Goal: Check status: Check status

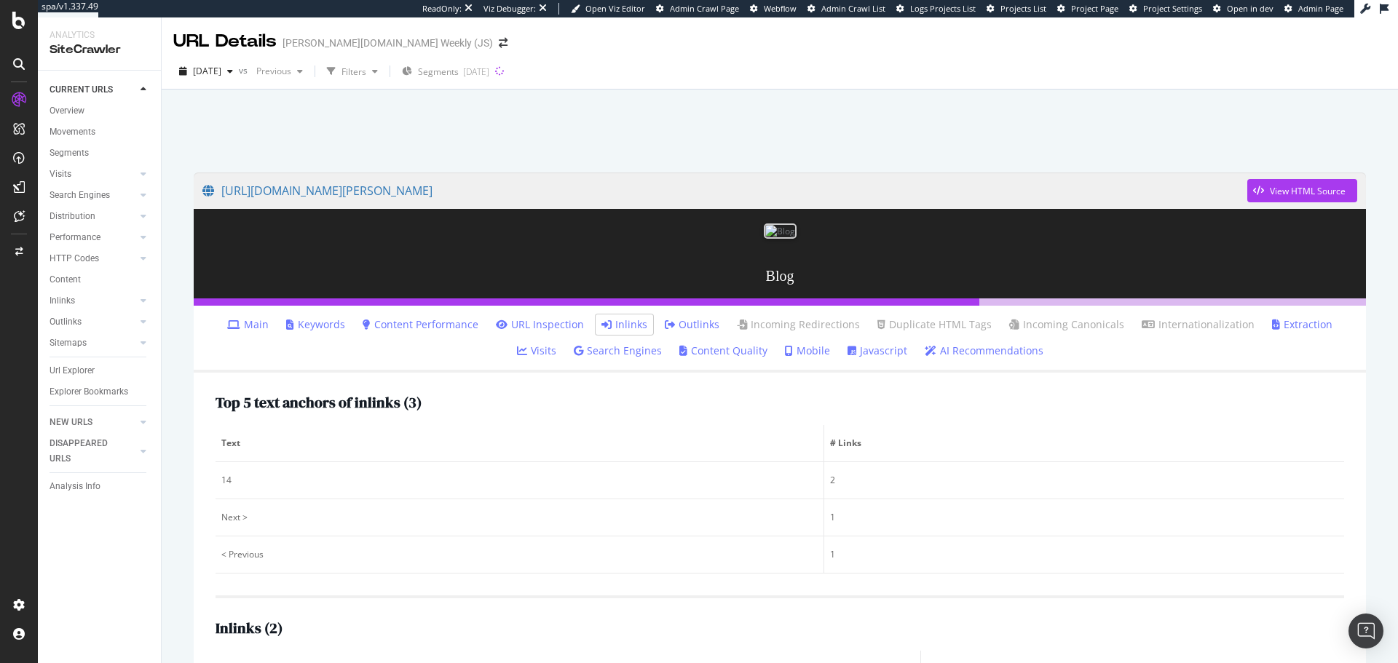
click at [1, 181] on link at bounding box center [18, 186] width 35 height 23
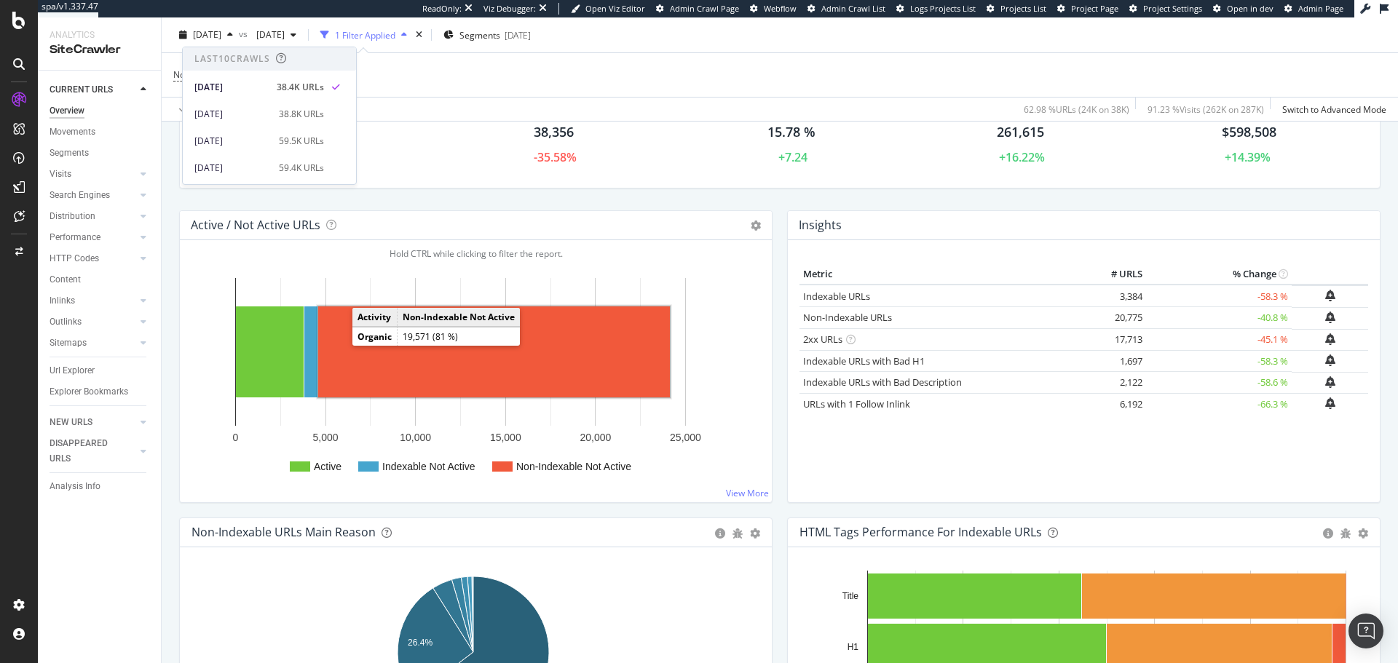
scroll to position [73, 0]
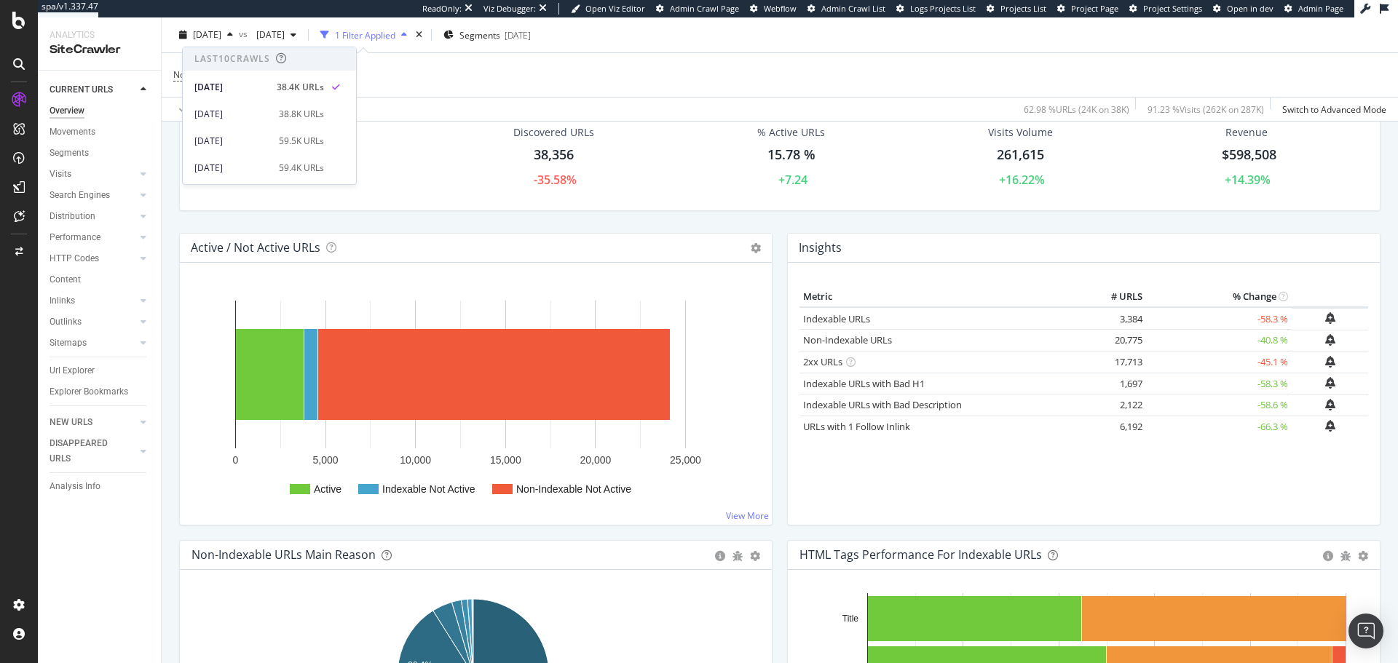
click at [18, 60] on icon at bounding box center [19, 64] width 12 height 12
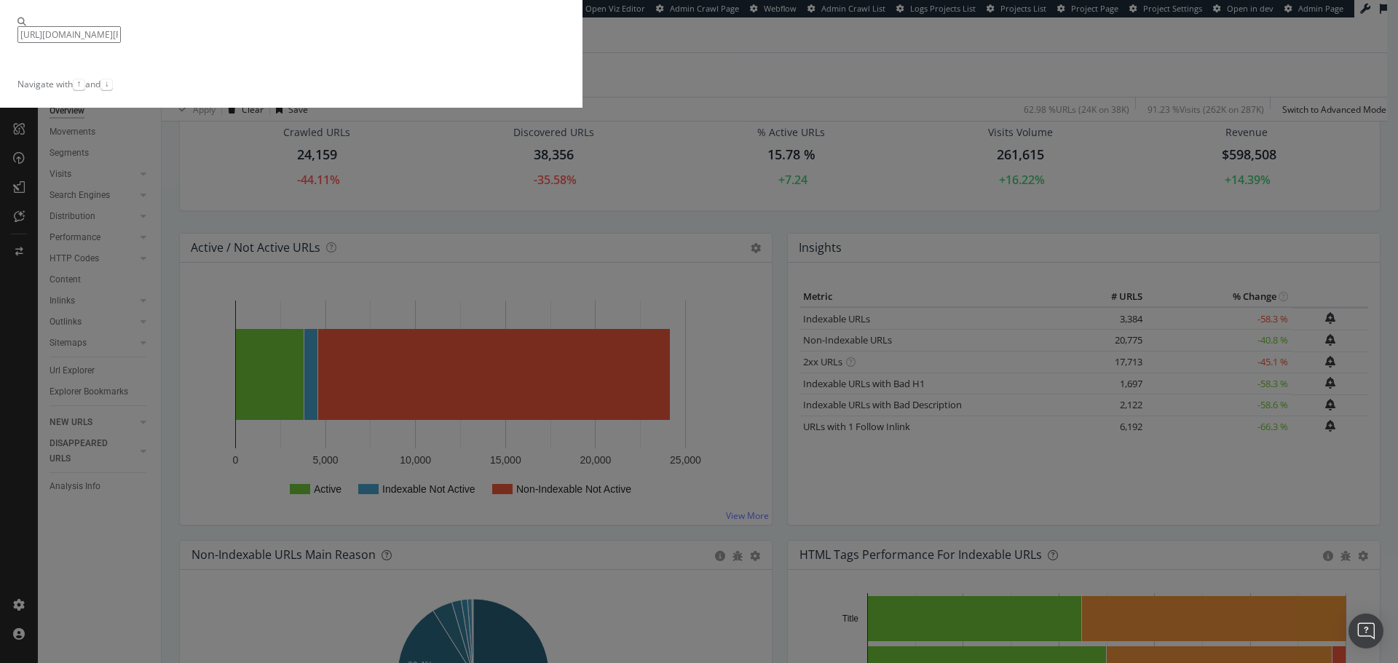
type input "https://www.wilson.com/en-us/sportswear/men/tops"
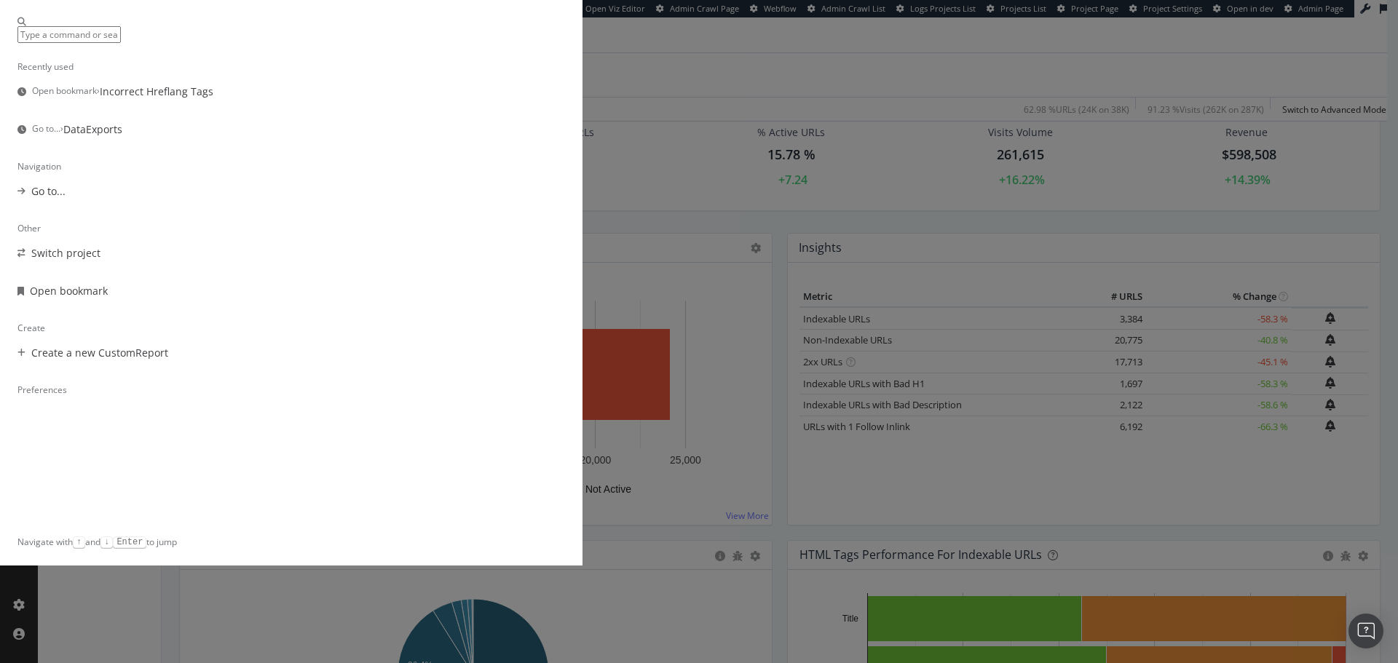
click at [302, 239] on div "Recently used Open bookmark › Incorrect Hreflang Tags Go to... › DataExports Na…" at bounding box center [699, 331] width 1398 height 663
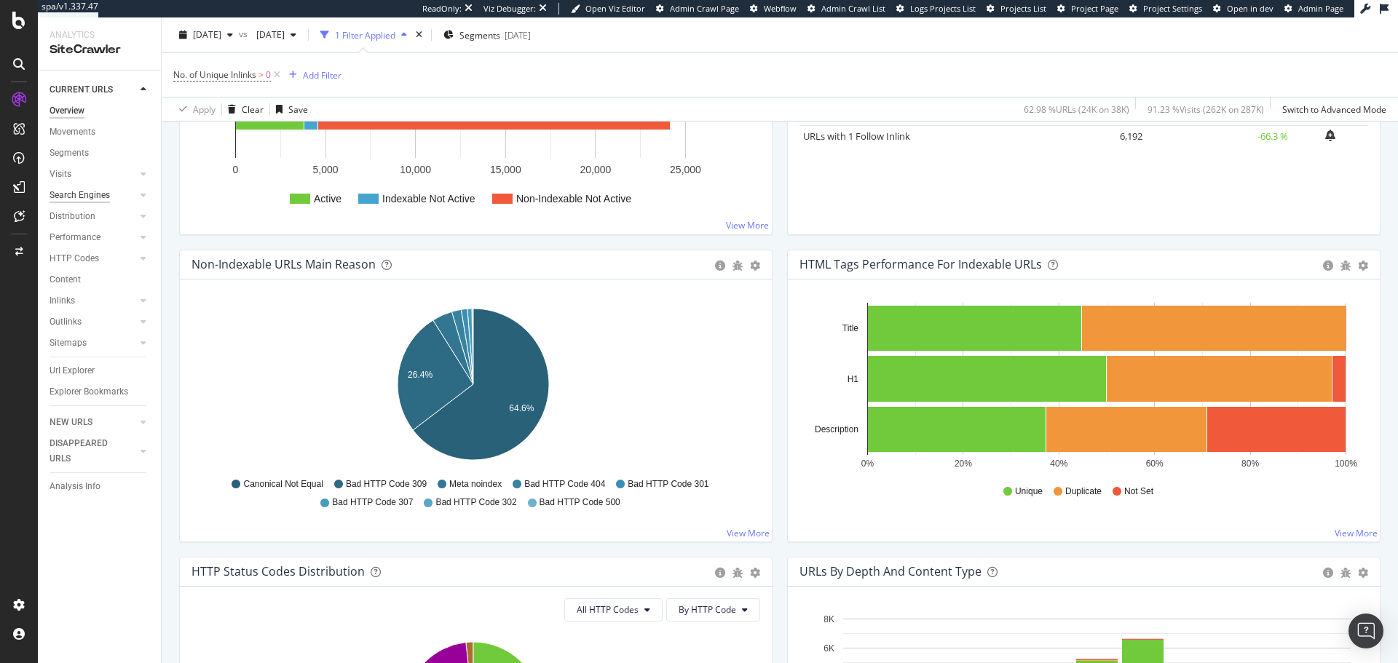
scroll to position [364, 0]
click at [85, 355] on div "Overview Movements Segments Visits Analysis Orphan URLs Search Engines Top Char…" at bounding box center [104, 256] width 111 height 312
click at [81, 370] on div "Url Explorer" at bounding box center [71, 370] width 45 height 15
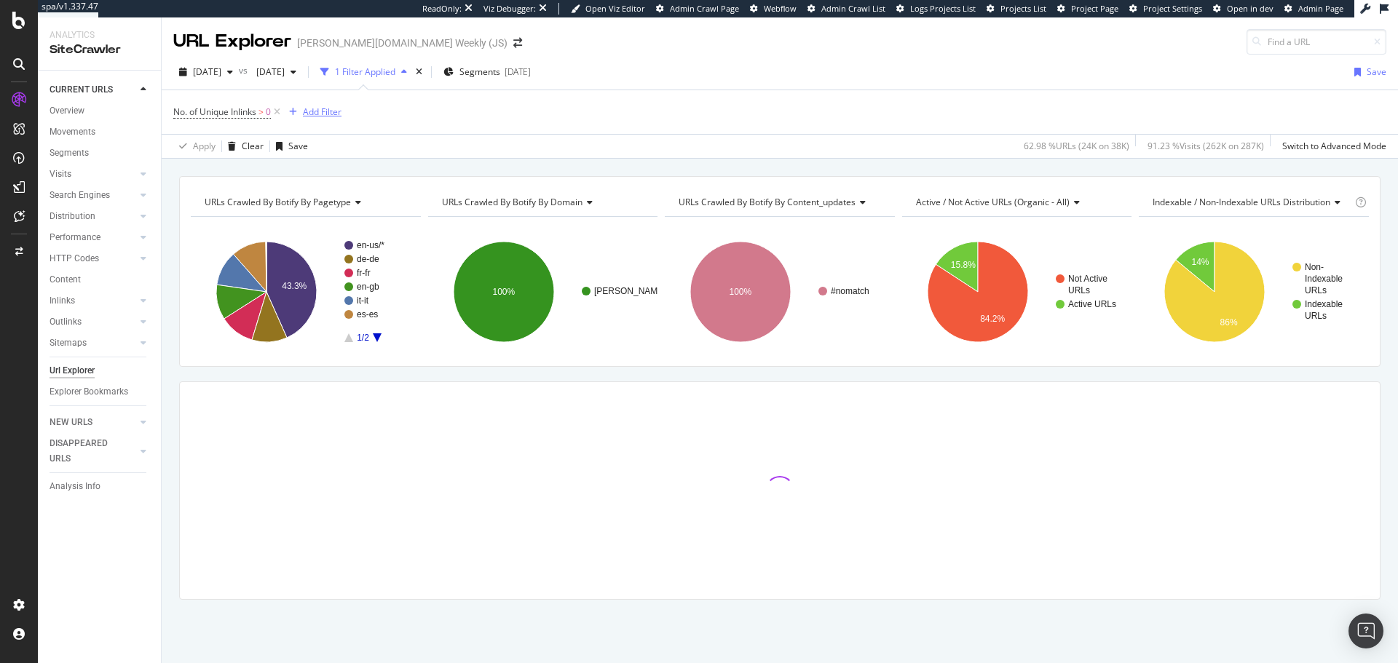
click at [285, 114] on div "button" at bounding box center [293, 112] width 20 height 9
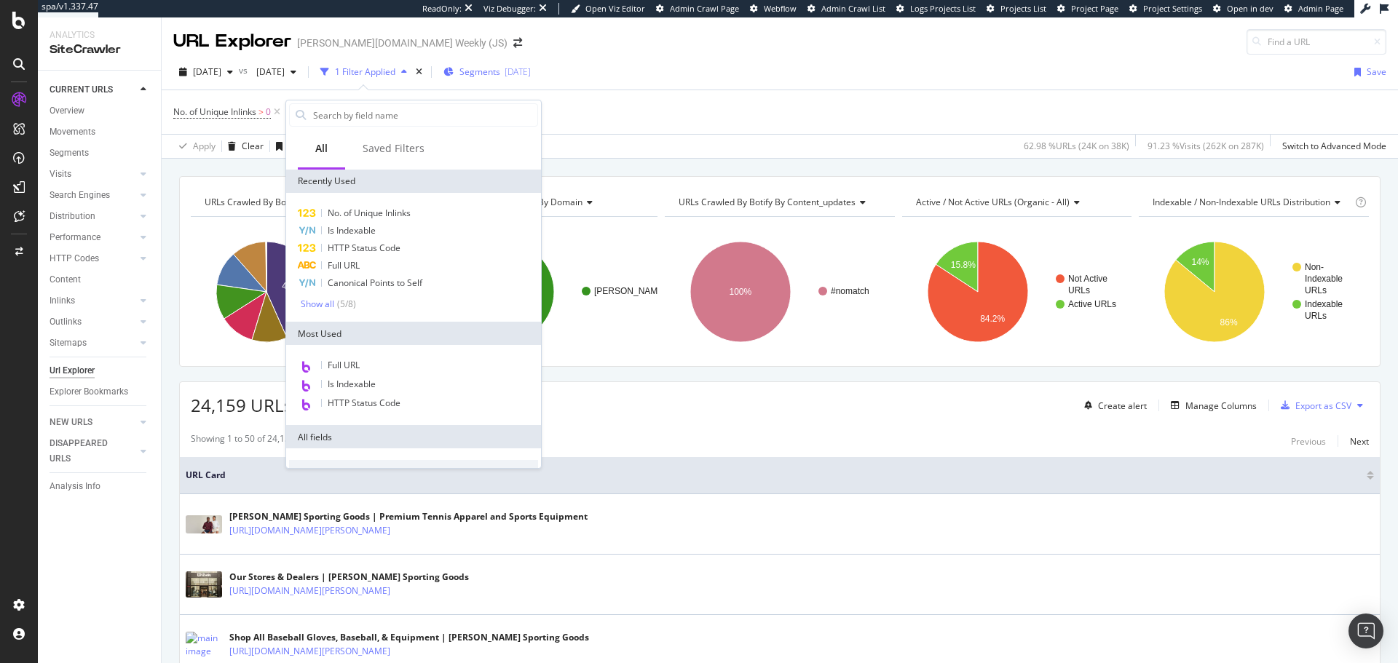
click at [274, 111] on icon at bounding box center [277, 112] width 12 height 15
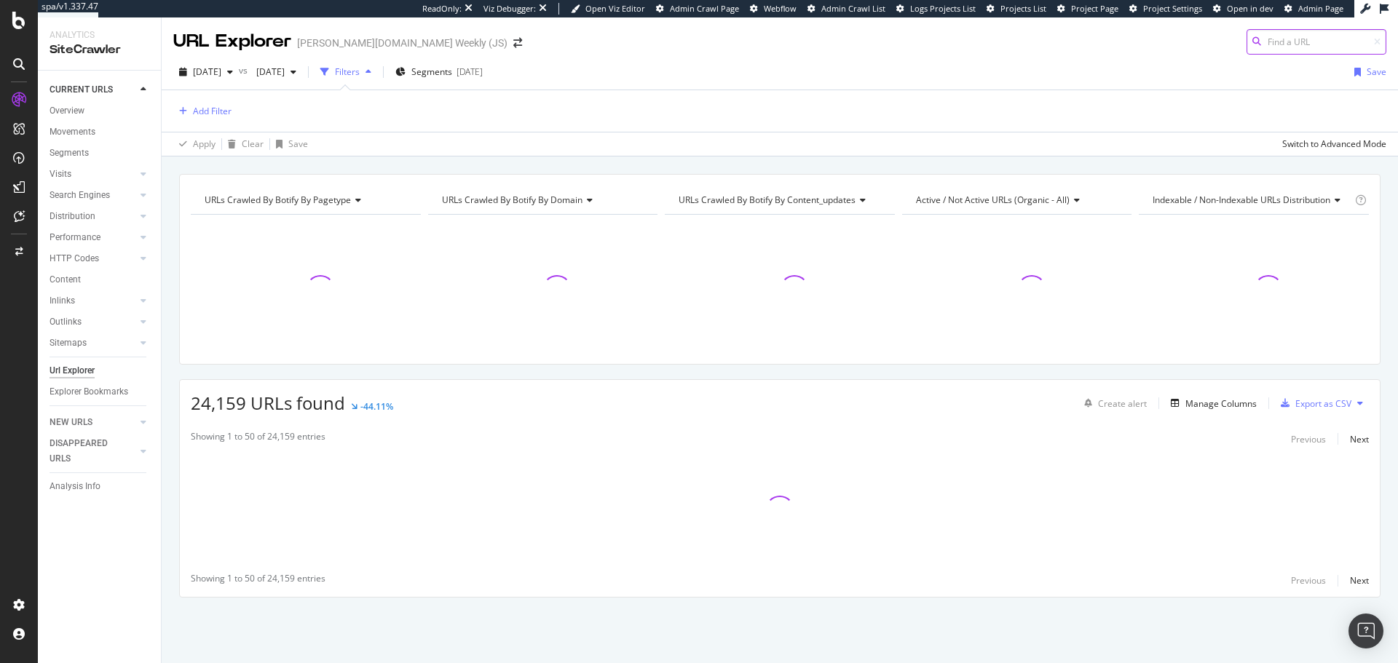
click at [1297, 35] on input at bounding box center [1316, 41] width 140 height 25
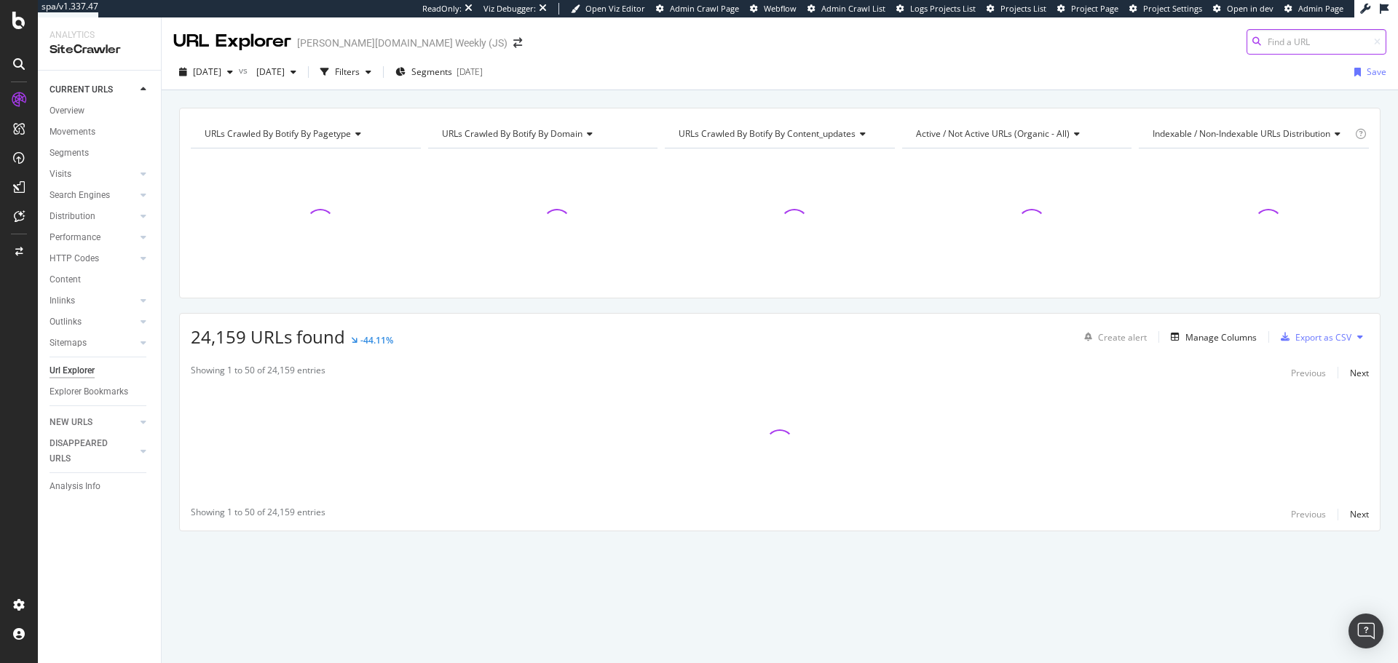
paste input "https://www.wilson.com/en-us/sportswear/men/tops"
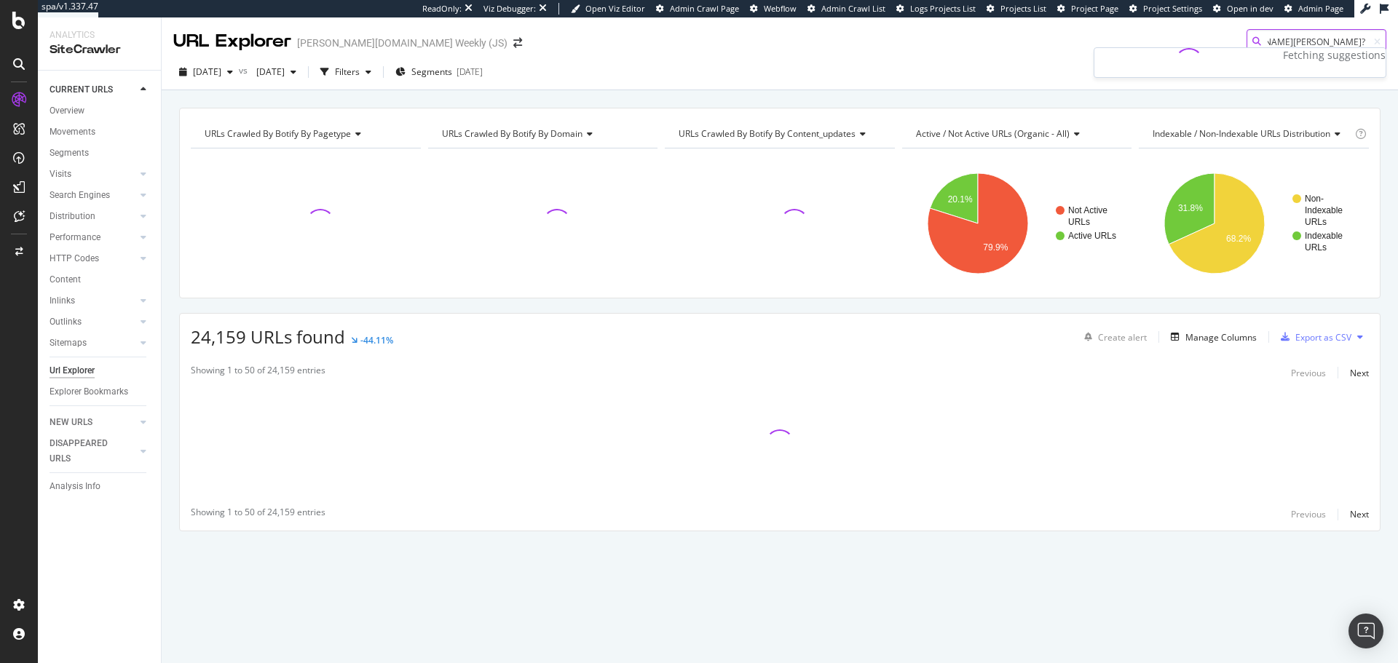
scroll to position [0, 119]
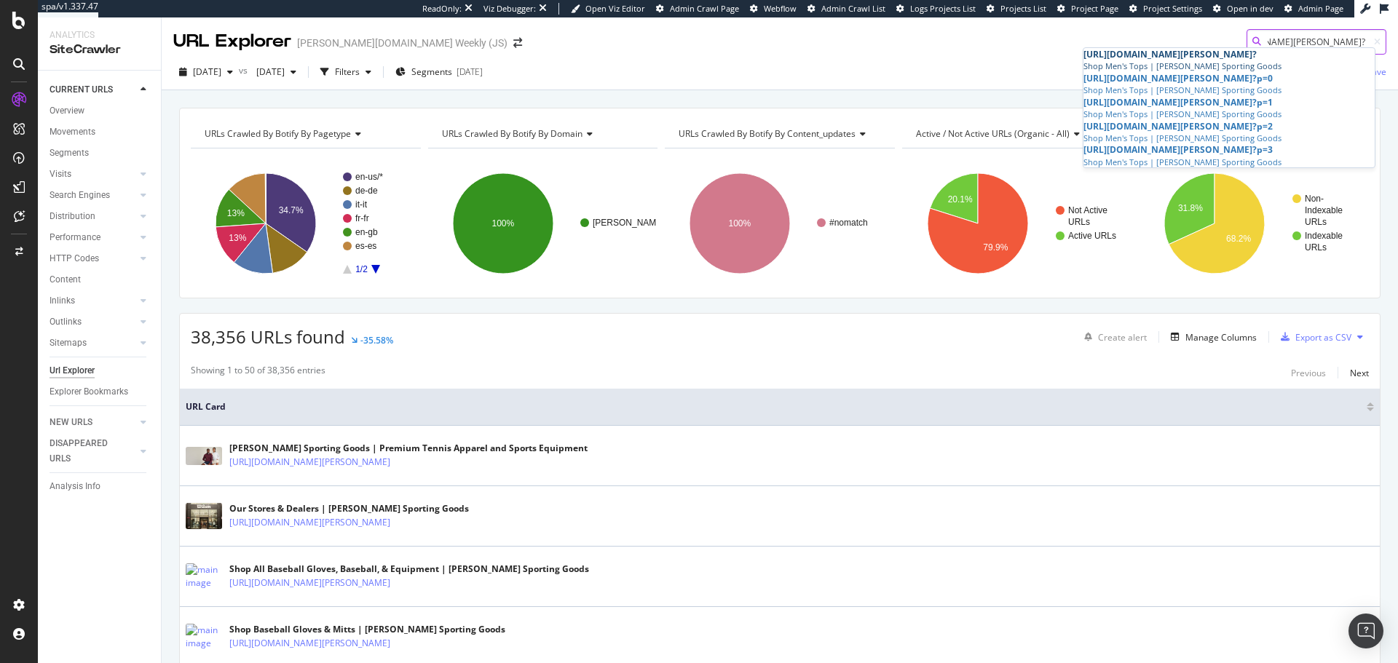
type input "https://www.wilson.com/en-us/sportswear/men/tops?"
click at [1232, 58] on span "https://www.wilson.com/en-us/sportswear/men/tops?" at bounding box center [1169, 54] width 173 height 12
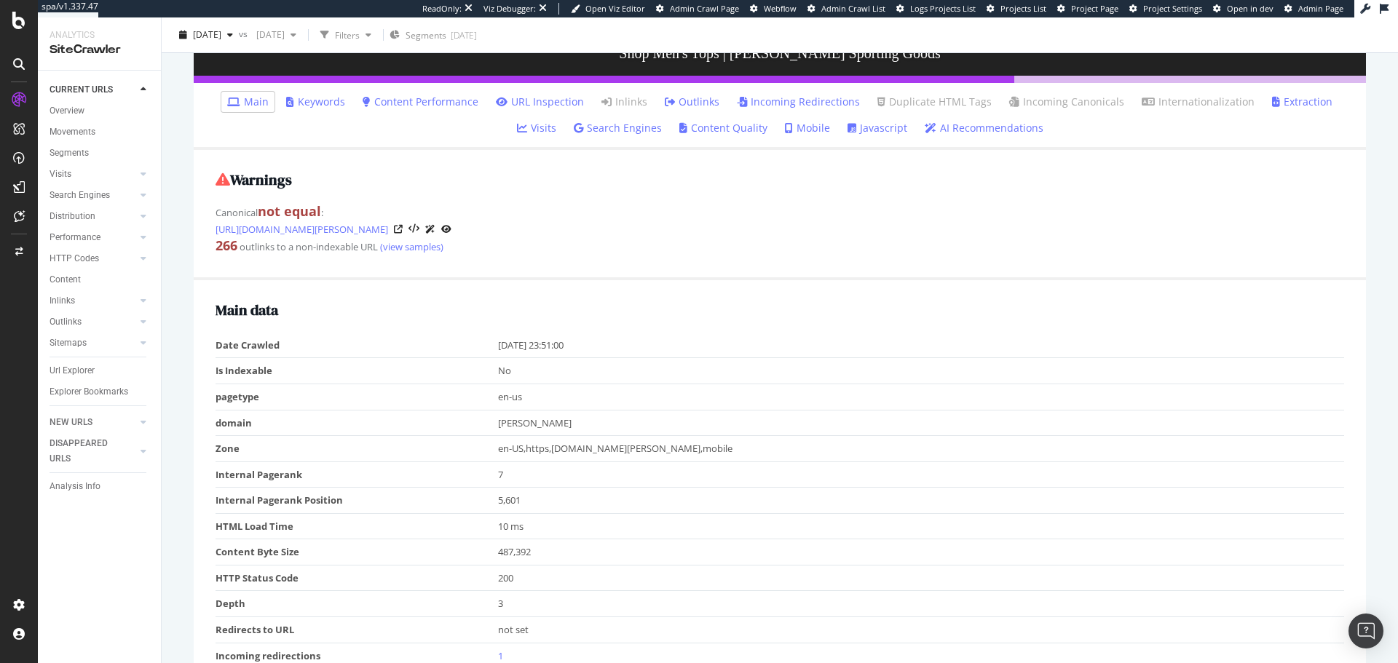
scroll to position [247, 0]
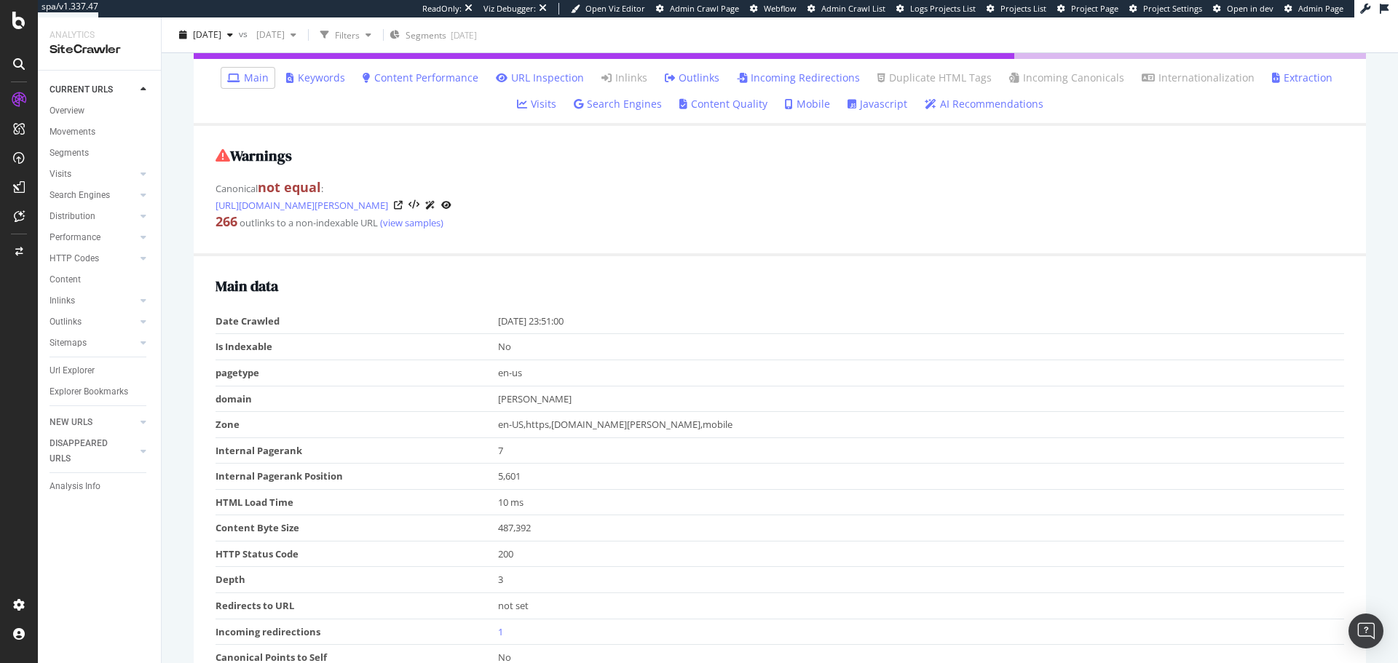
click at [518, 74] on link "URL Inspection" at bounding box center [540, 78] width 88 height 15
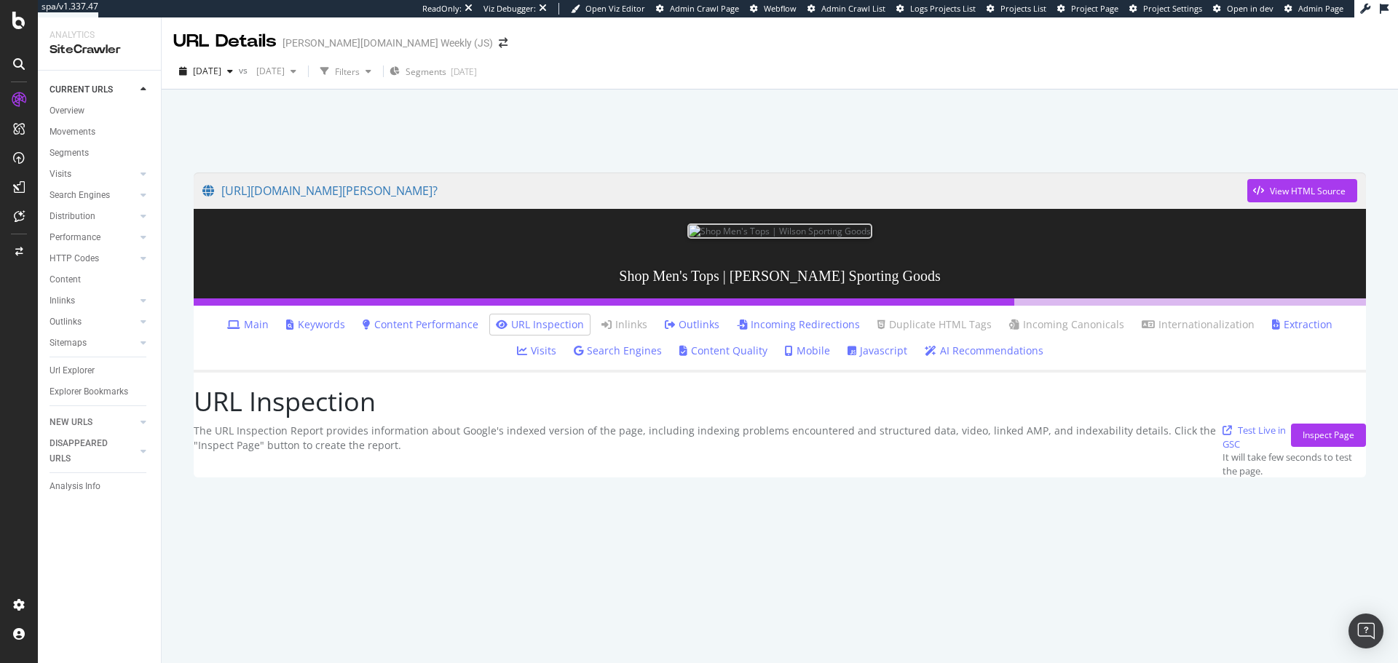
click at [556, 344] on link "Visits" at bounding box center [536, 351] width 39 height 15
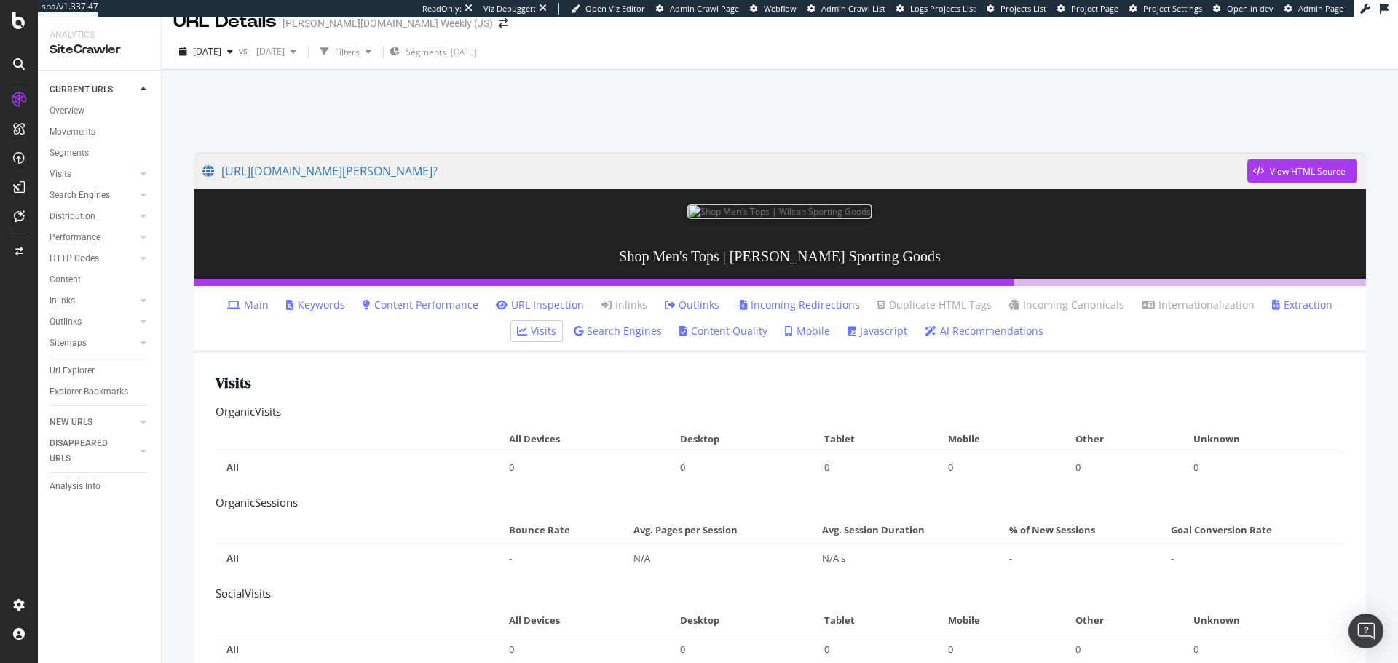
scroll to position [16, 0]
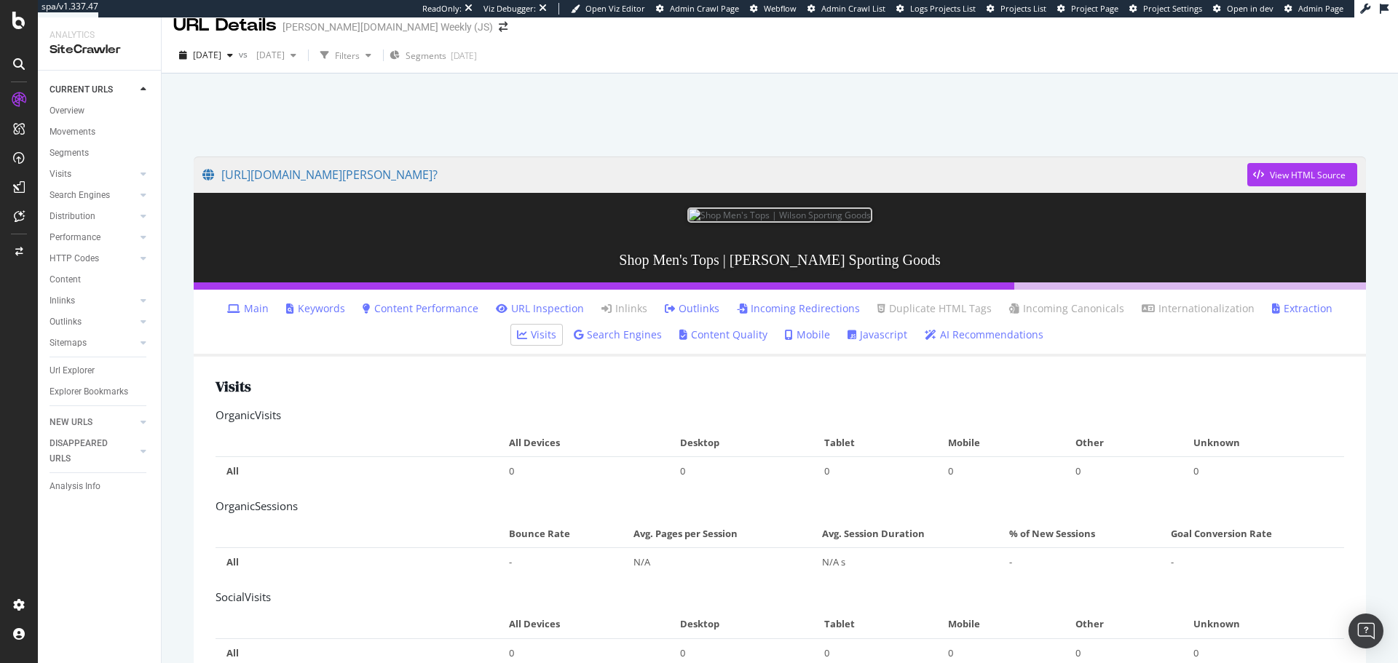
click at [532, 312] on link "URL Inspection" at bounding box center [540, 308] width 88 height 15
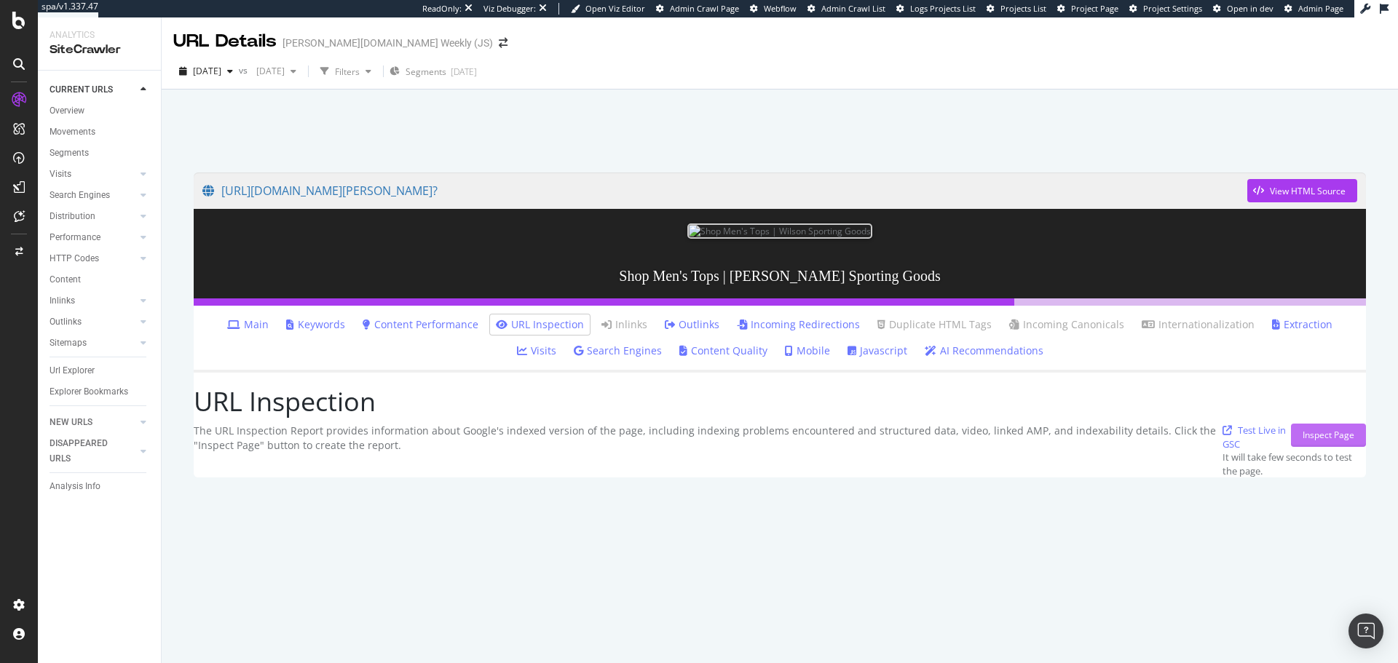
click at [1322, 441] on div "Inspect Page" at bounding box center [1328, 435] width 52 height 12
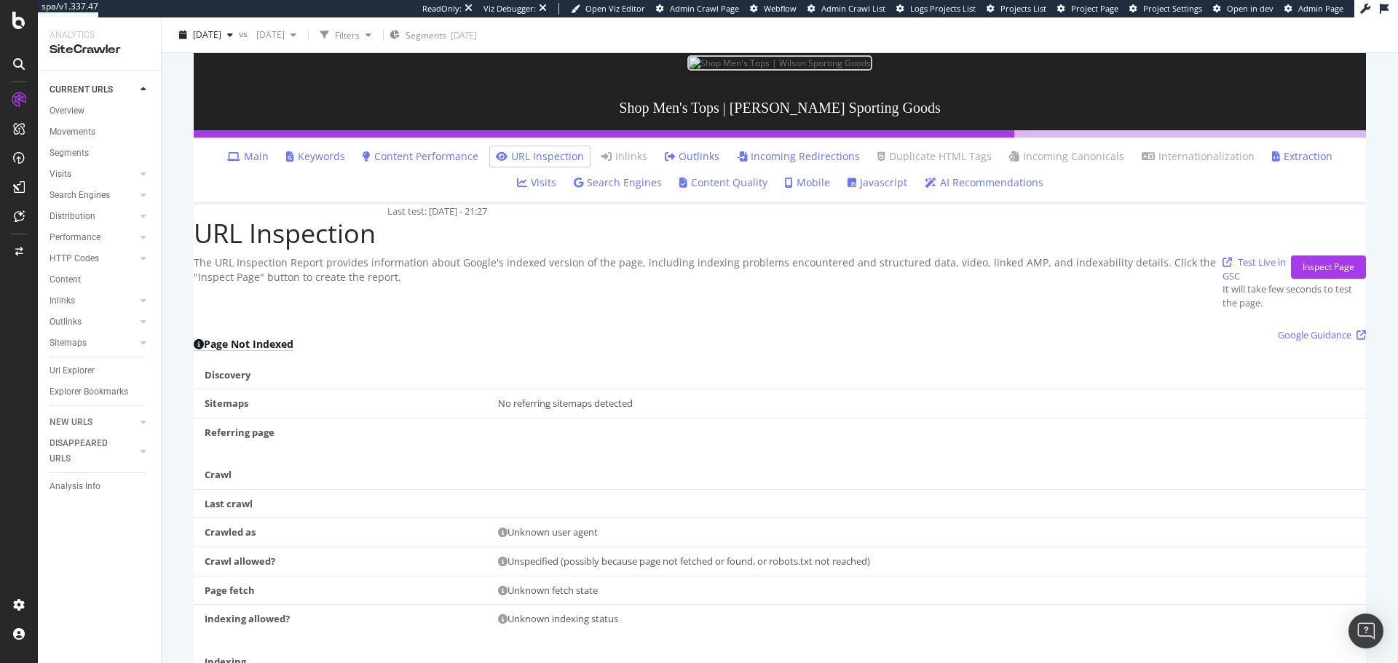
scroll to position [194, 0]
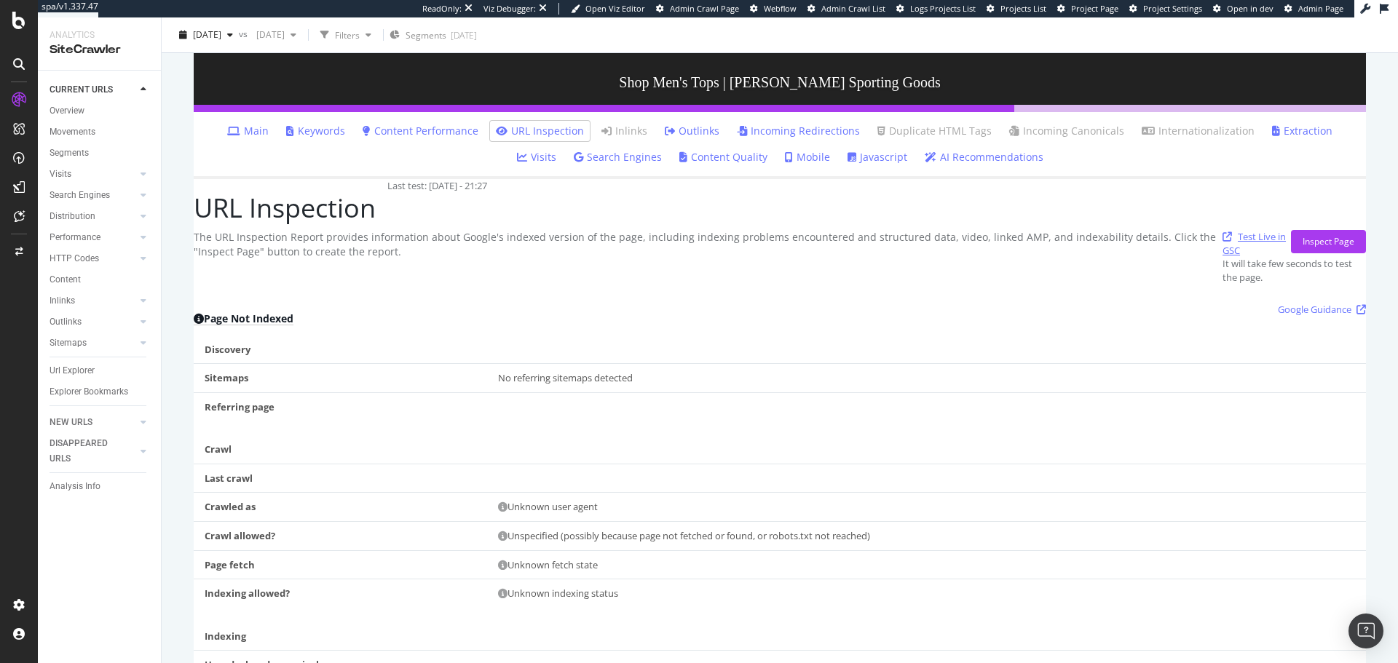
click at [1222, 246] on link "Test Live in GSC" at bounding box center [1256, 243] width 68 height 27
